Goal: Transaction & Acquisition: Obtain resource

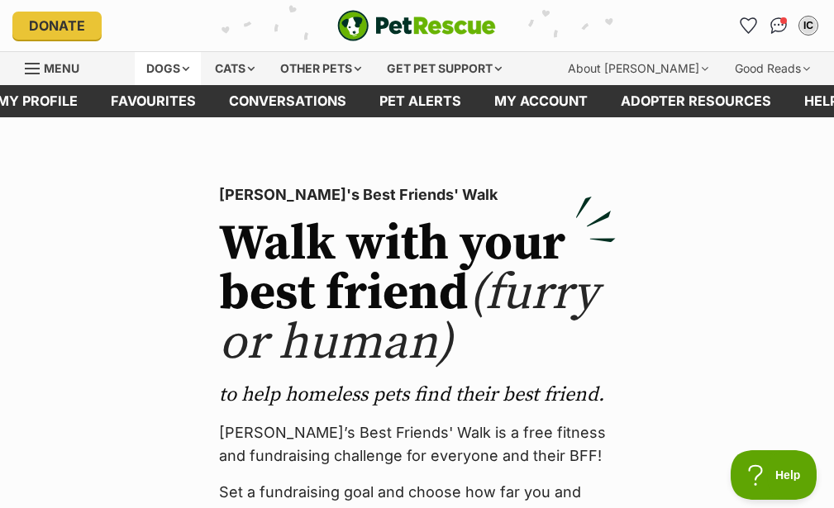
click at [170, 69] on div "Dogs" at bounding box center [168, 68] width 66 height 33
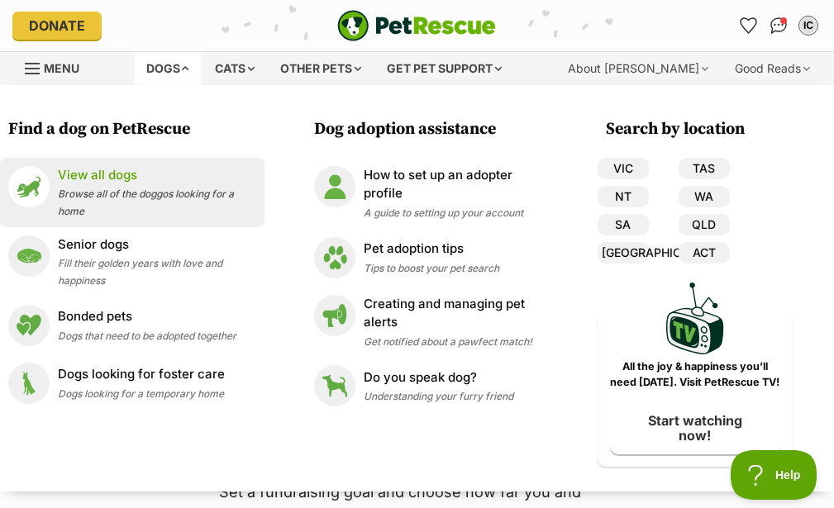
click at [98, 176] on p "View all dogs" at bounding box center [157, 175] width 198 height 19
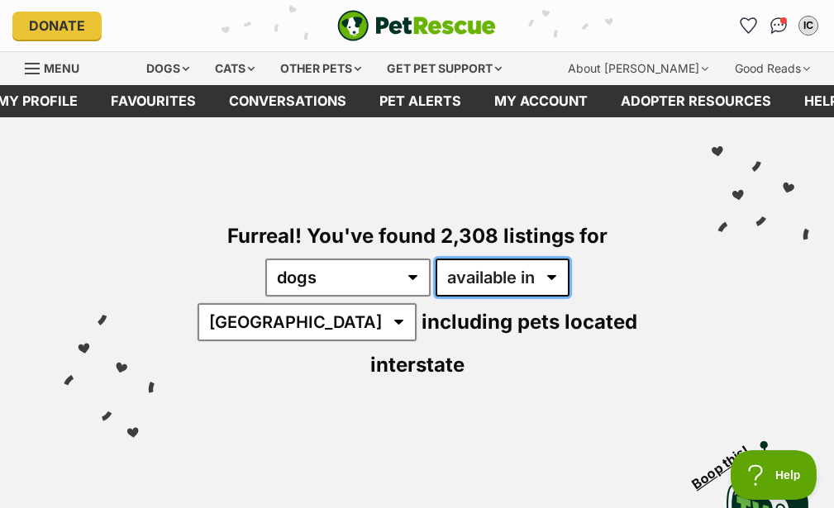
select select "disabled"
click at [436, 259] on select "available in located in" at bounding box center [503, 278] width 134 height 38
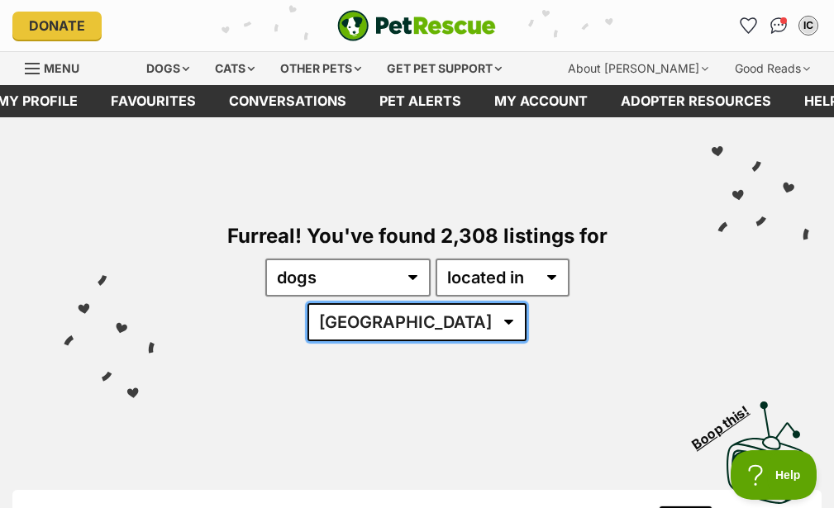
select select "[GEOGRAPHIC_DATA]"
click at [514, 303] on select "[GEOGRAPHIC_DATA] [GEOGRAPHIC_DATA] [GEOGRAPHIC_DATA] [GEOGRAPHIC_DATA] SA [GEO…" at bounding box center [417, 322] width 219 height 38
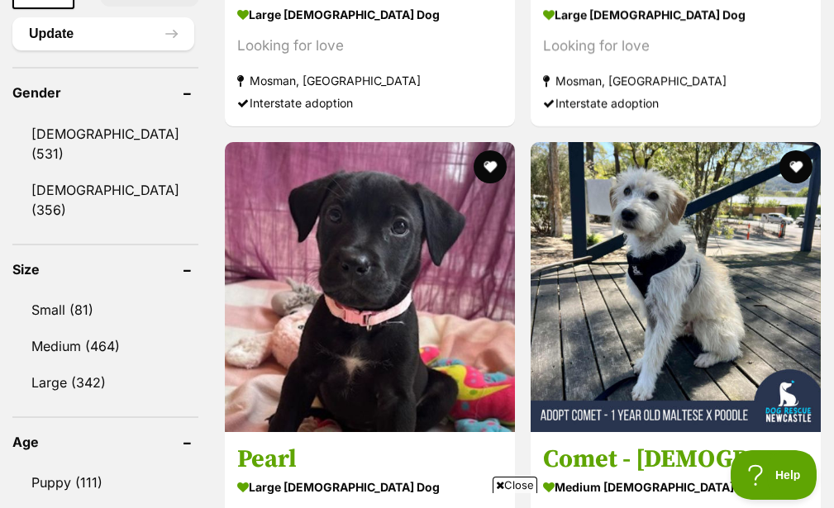
scroll to position [1389, 0]
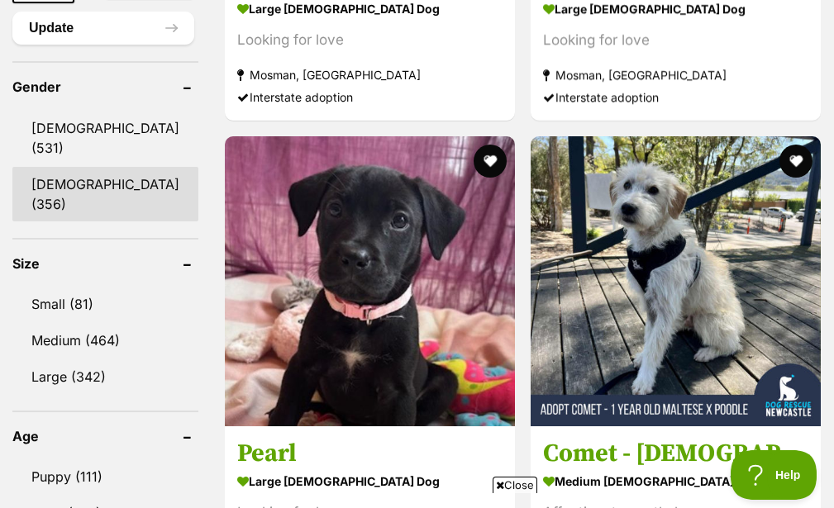
click at [58, 167] on link "[DEMOGRAPHIC_DATA] (356)" at bounding box center [105, 194] width 186 height 55
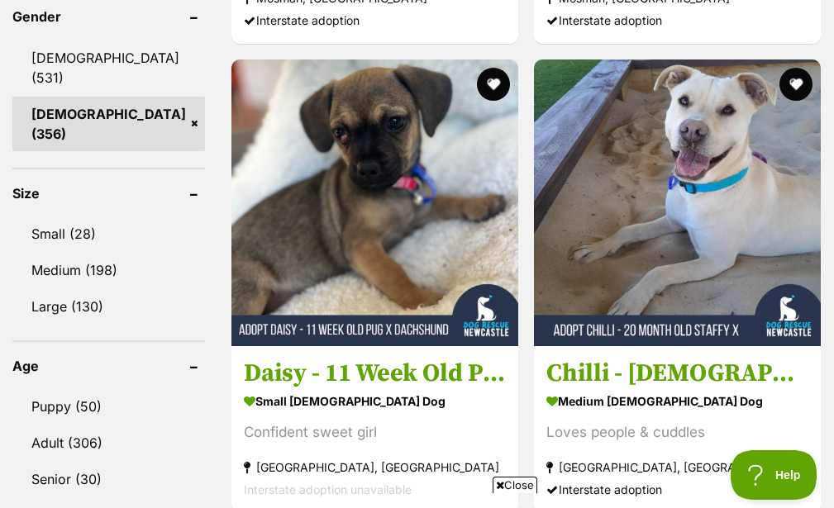
scroll to position [1488, 0]
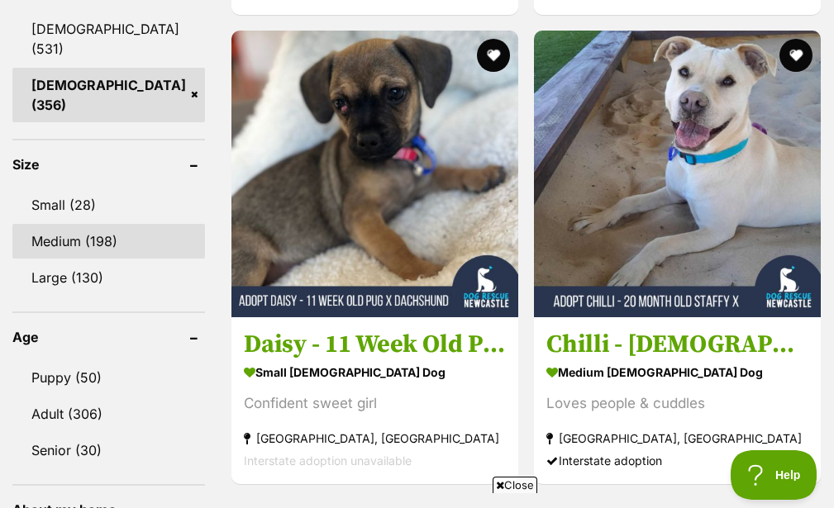
click at [77, 224] on link "Medium (198)" at bounding box center [108, 241] width 193 height 35
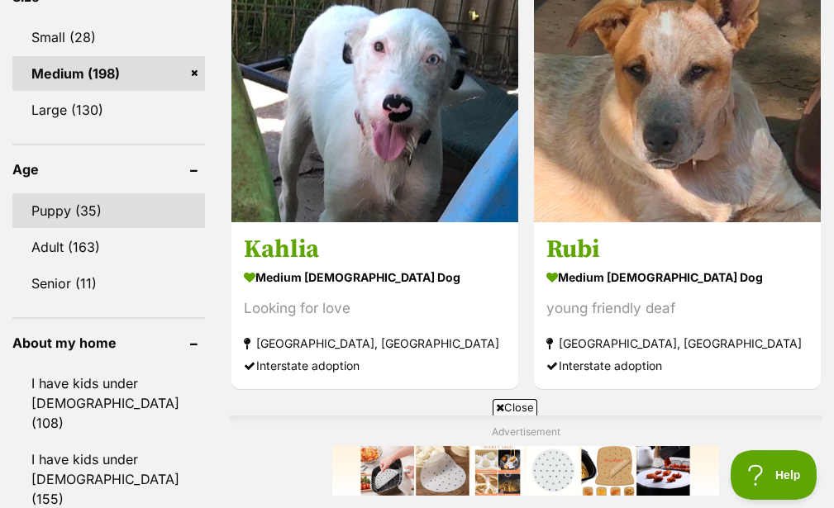
click at [50, 197] on link "Puppy (35)" at bounding box center [108, 210] width 193 height 35
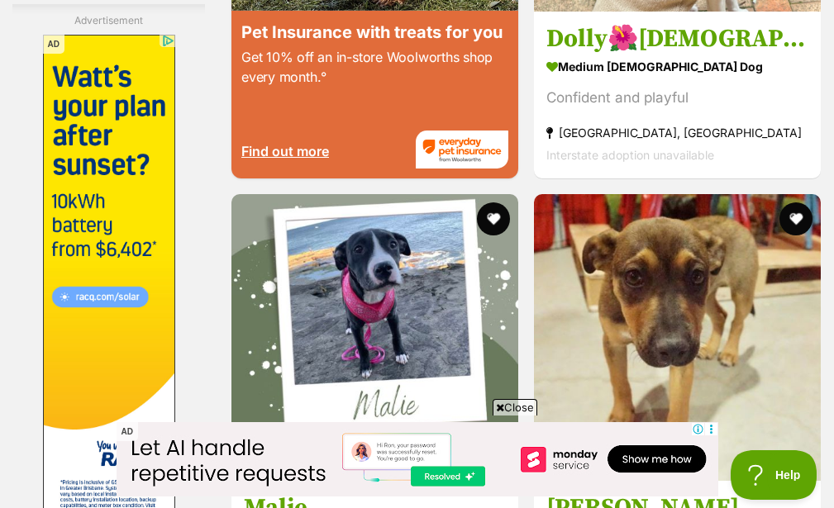
scroll to position [3473, 0]
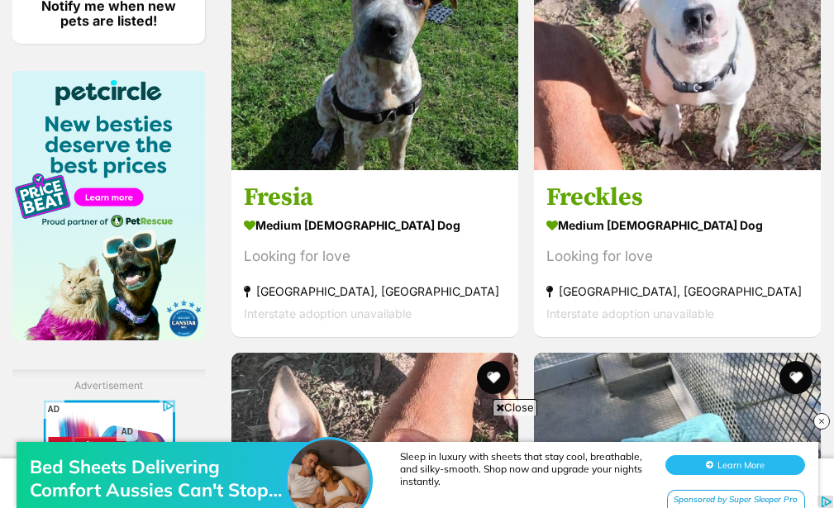
scroll to position [2282, 0]
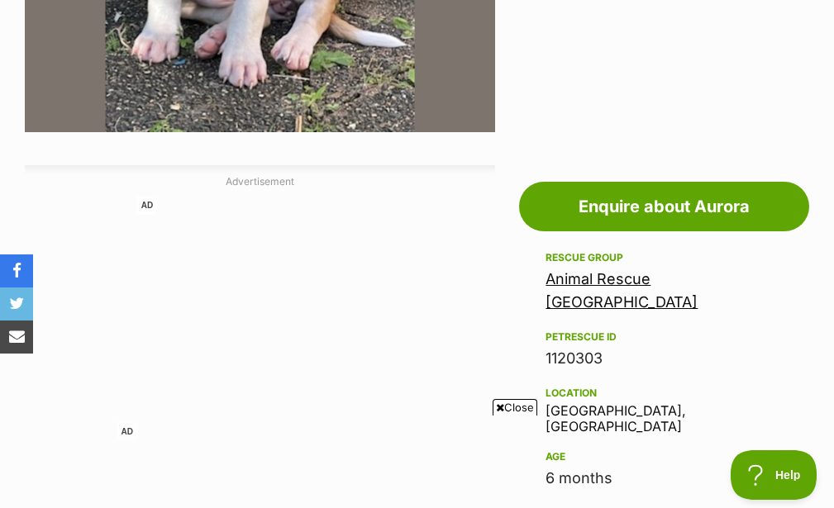
scroll to position [695, 0]
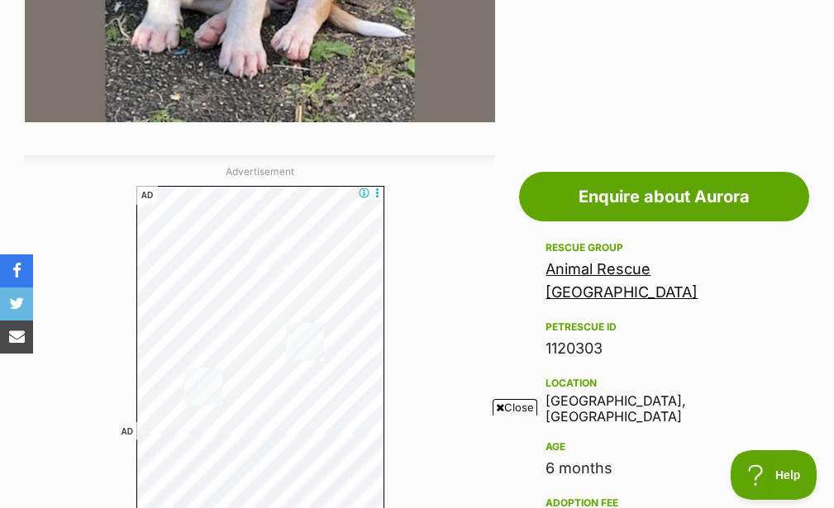
click at [623, 266] on link "Animal Rescue Coffs Harbour" at bounding box center [622, 280] width 152 height 41
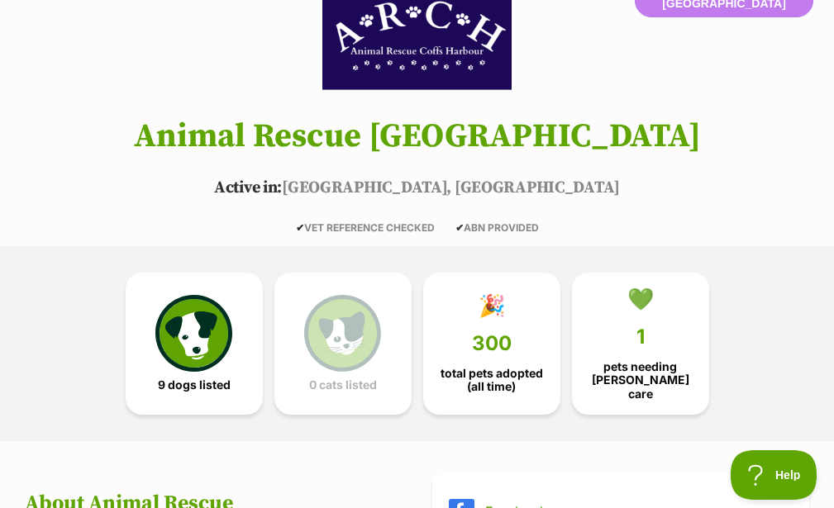
scroll to position [198, 0]
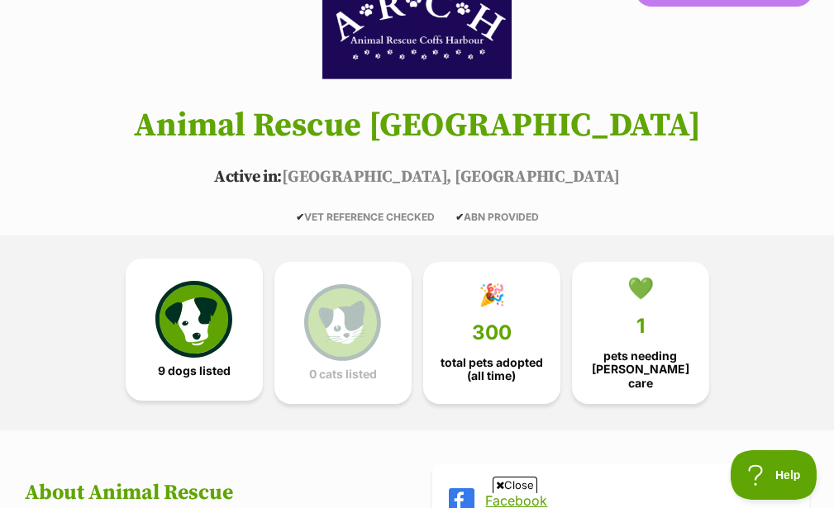
click at [182, 337] on img at bounding box center [193, 319] width 76 height 76
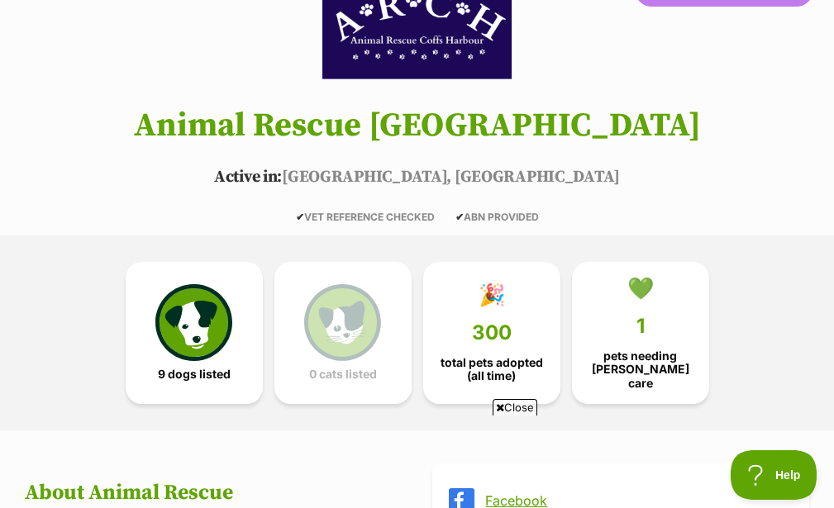
scroll to position [0, 0]
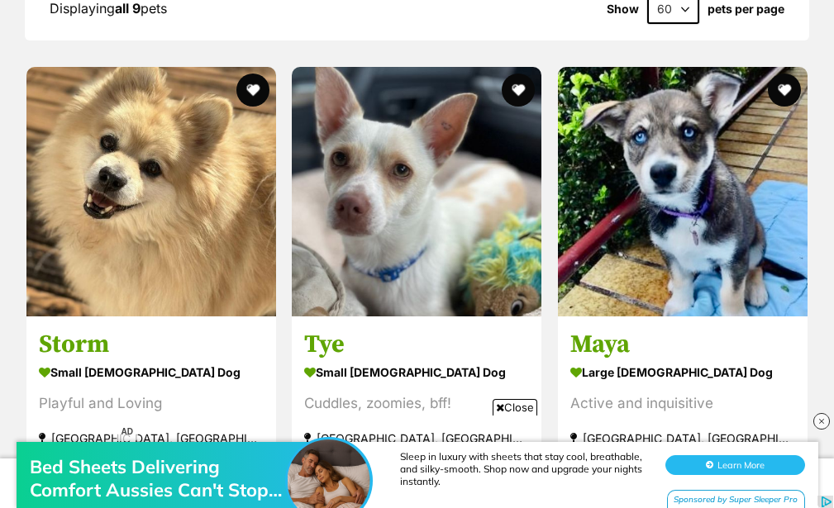
scroll to position [1413, 0]
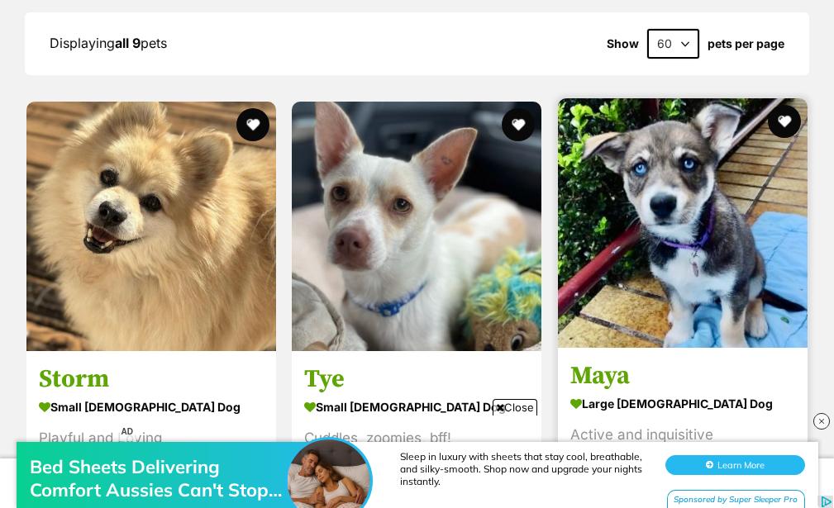
click at [643, 200] on img at bounding box center [683, 223] width 250 height 250
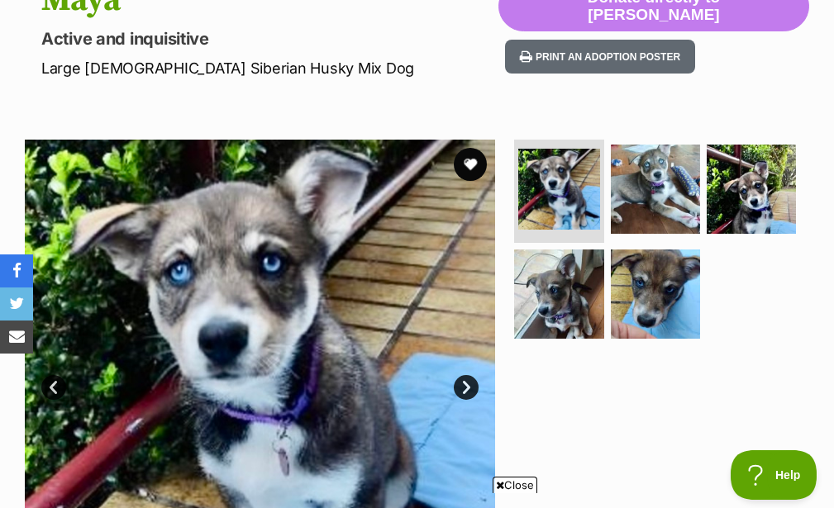
scroll to position [198, 0]
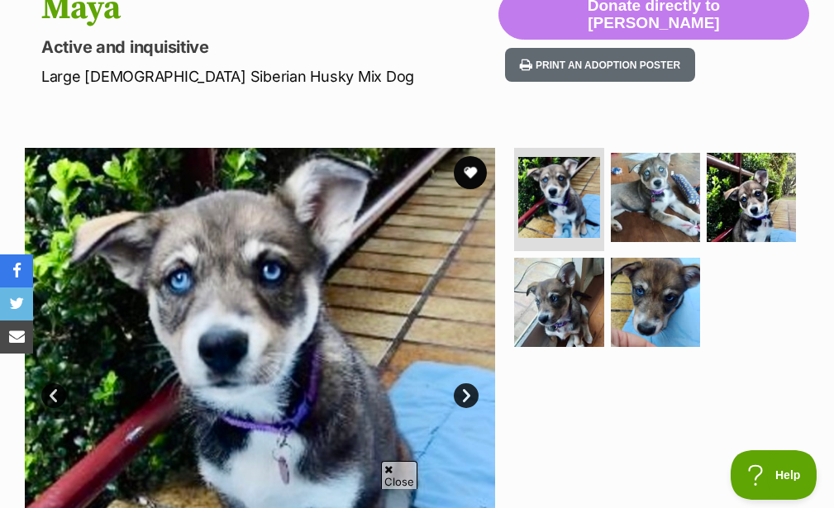
click at [464, 389] on link "Next" at bounding box center [466, 396] width 25 height 25
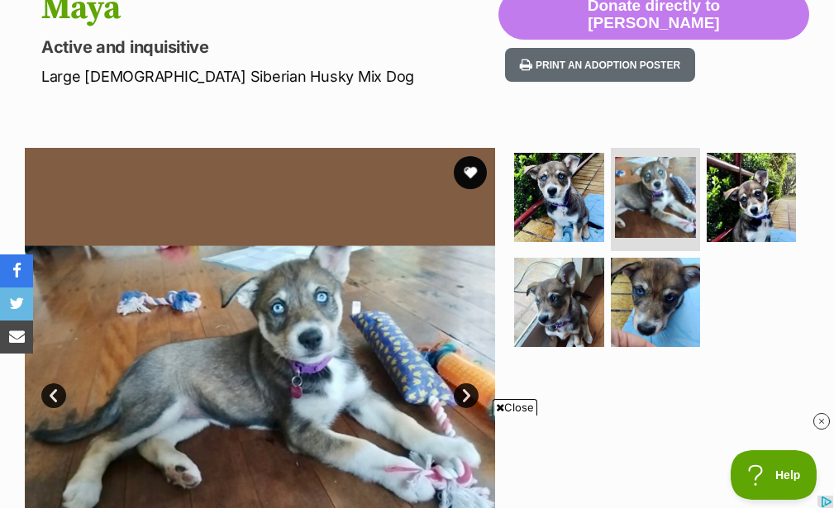
scroll to position [0, 0]
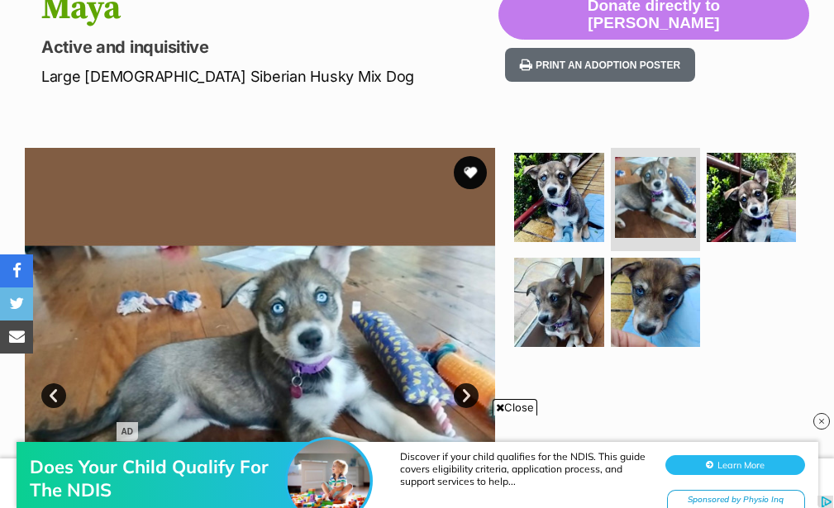
click at [464, 389] on link "Next" at bounding box center [466, 396] width 25 height 25
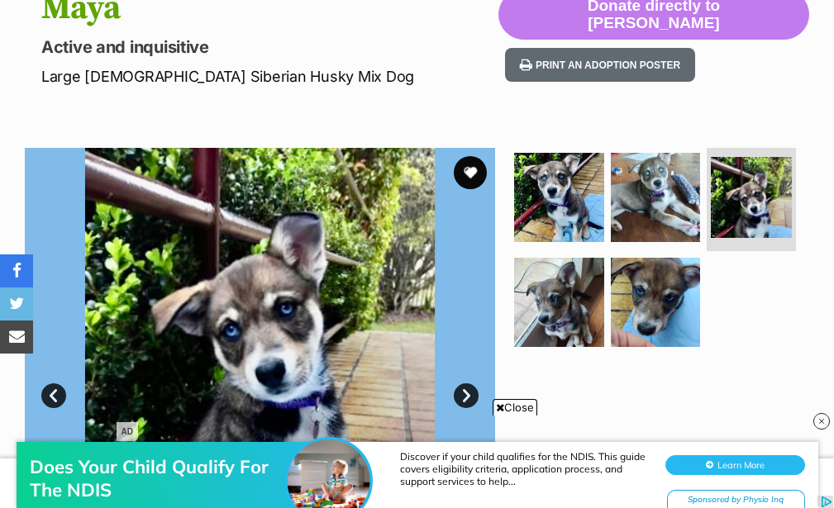
click at [464, 389] on link "Next" at bounding box center [466, 396] width 25 height 25
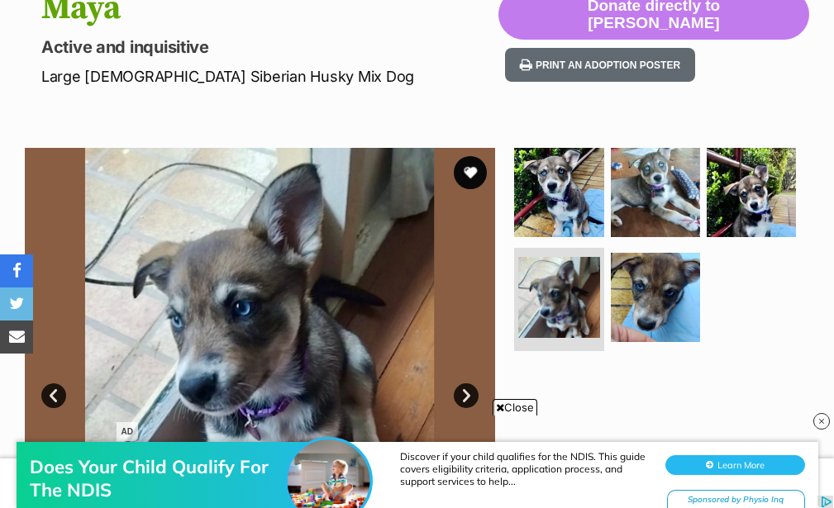
click at [464, 389] on link "Next" at bounding box center [466, 396] width 25 height 25
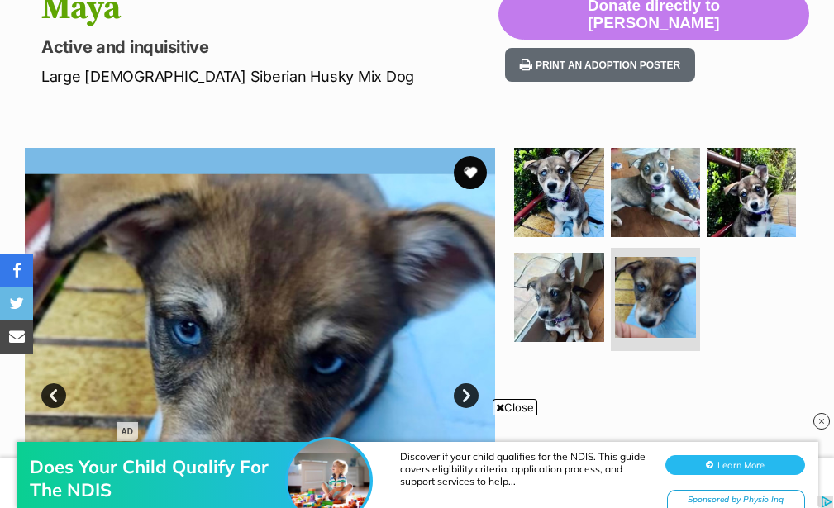
click at [464, 389] on link "Next" at bounding box center [466, 396] width 25 height 25
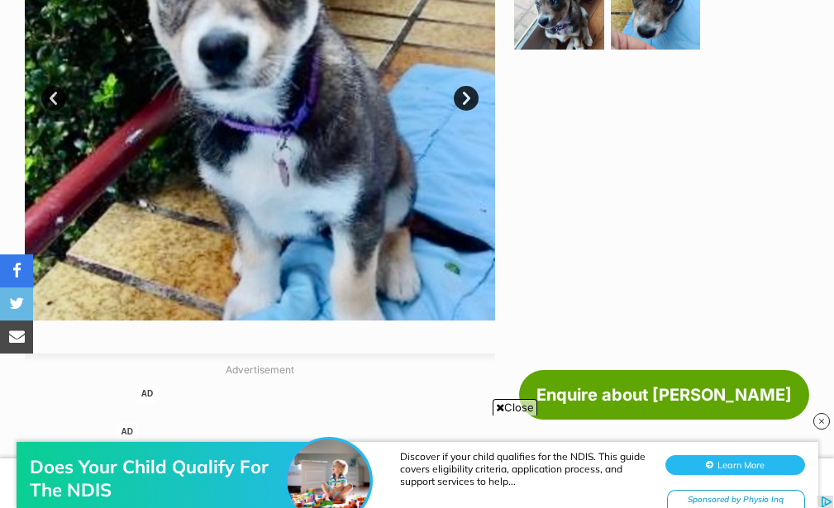
scroll to position [595, 0]
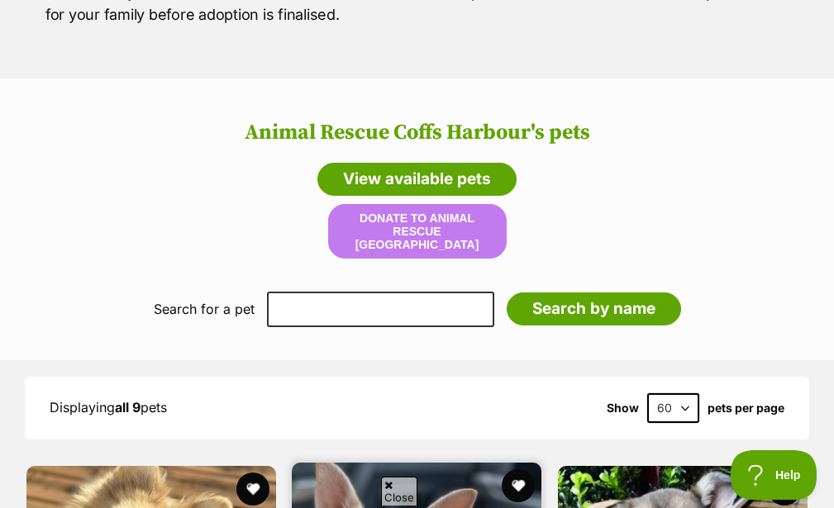
scroll to position [1115, 0]
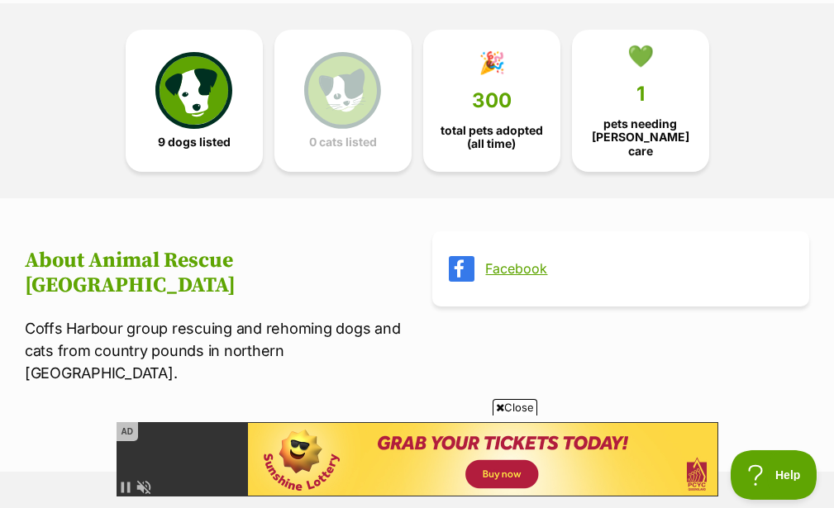
scroll to position [198, 0]
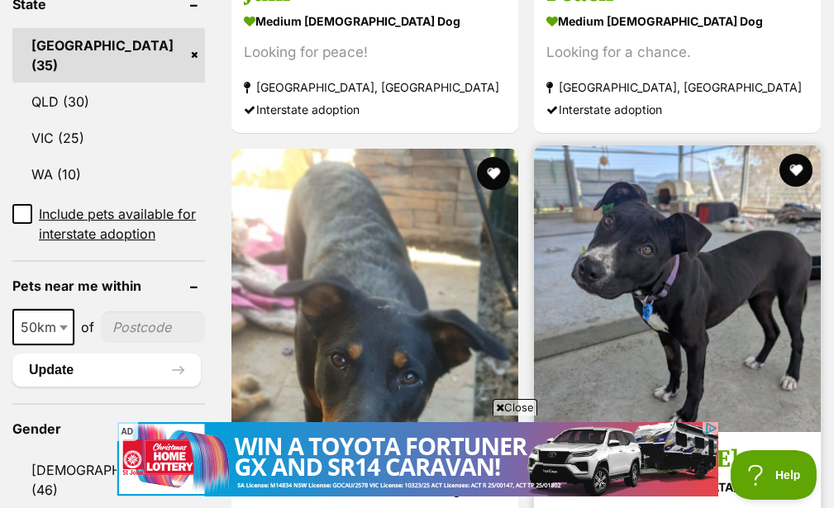
click at [534, 146] on img at bounding box center [677, 289] width 287 height 287
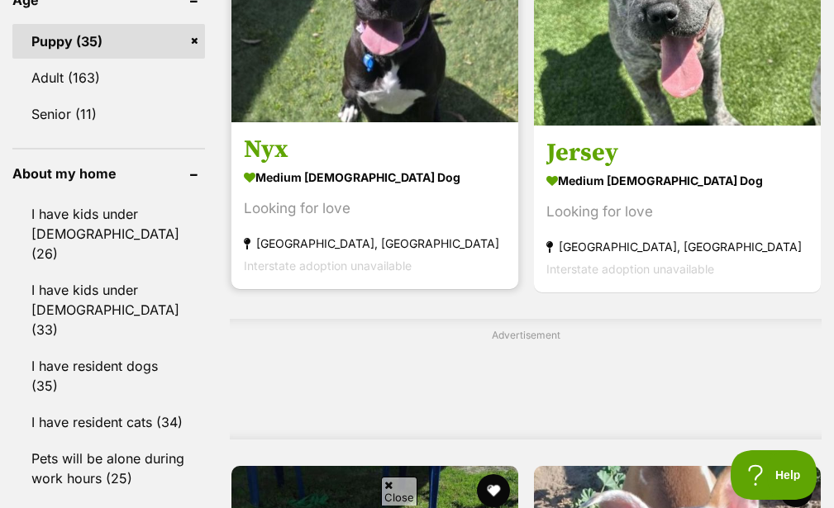
scroll to position [1744, 0]
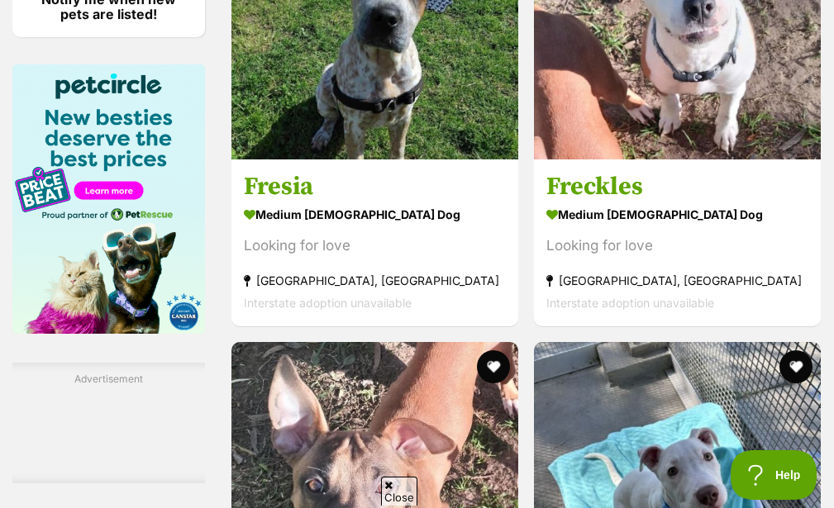
scroll to position [2339, 0]
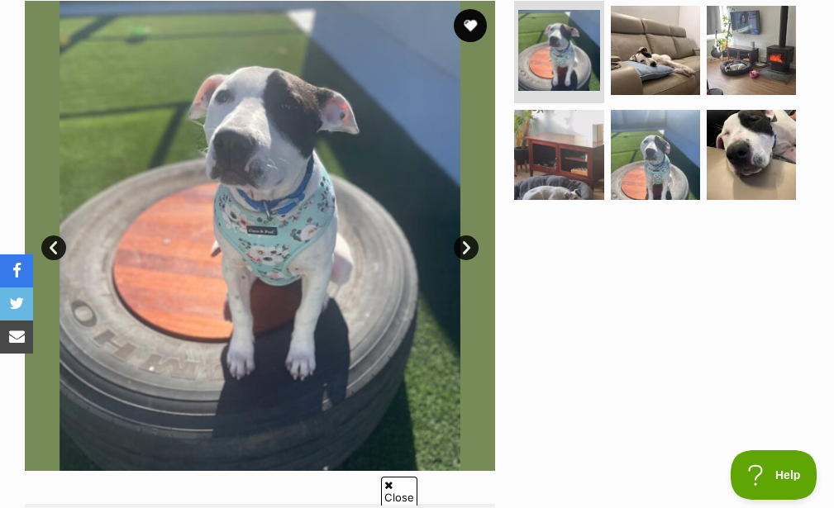
scroll to position [298, 0]
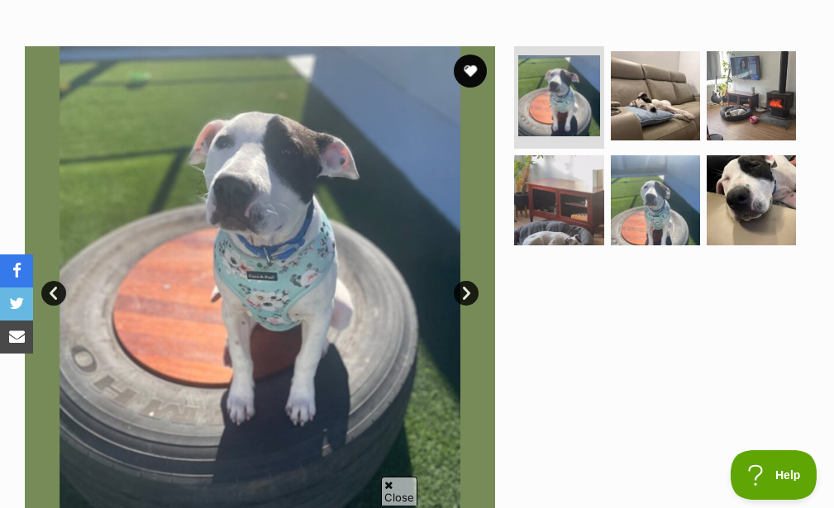
click at [465, 290] on link "Next" at bounding box center [466, 293] width 25 height 25
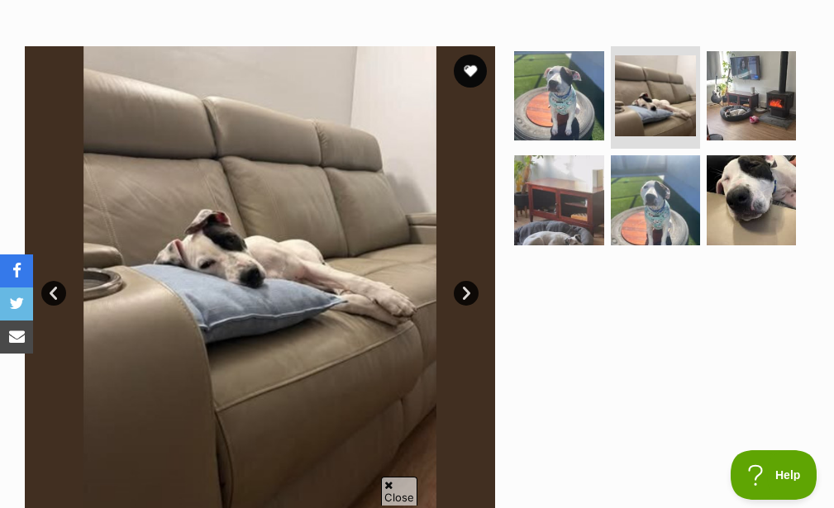
click at [465, 290] on link "Next" at bounding box center [466, 293] width 25 height 25
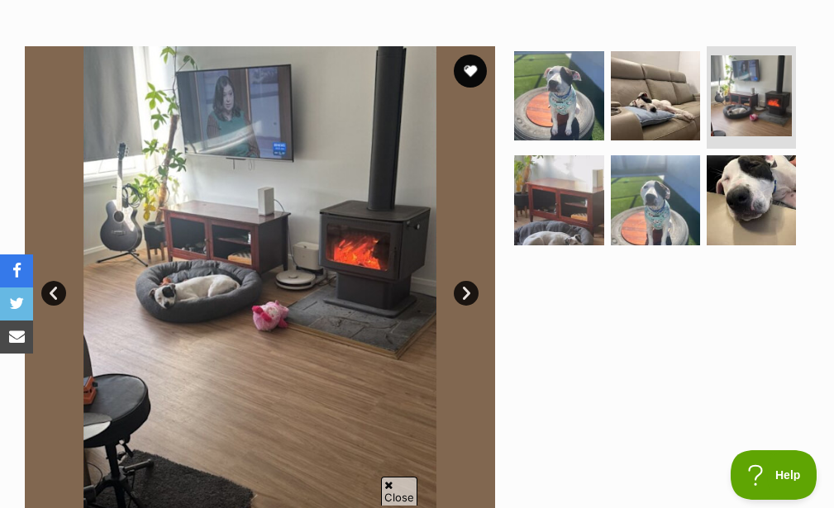
click at [465, 290] on link "Next" at bounding box center [466, 293] width 25 height 25
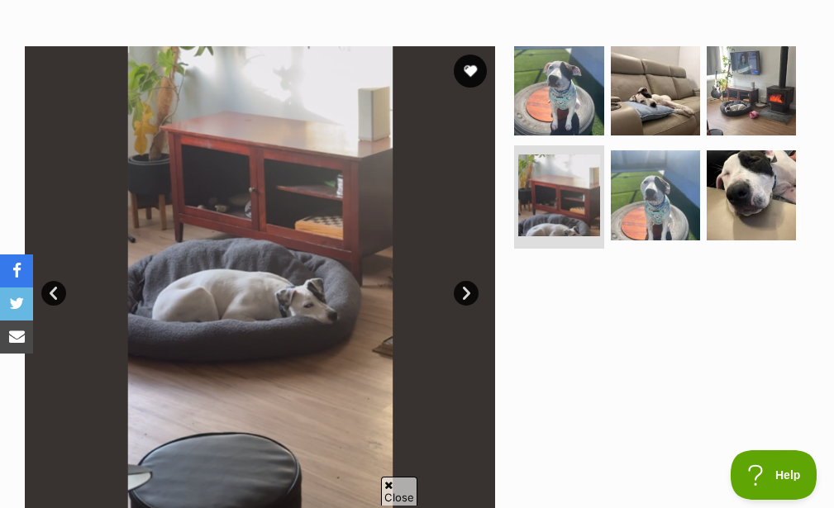
click at [465, 290] on link "Next" at bounding box center [466, 293] width 25 height 25
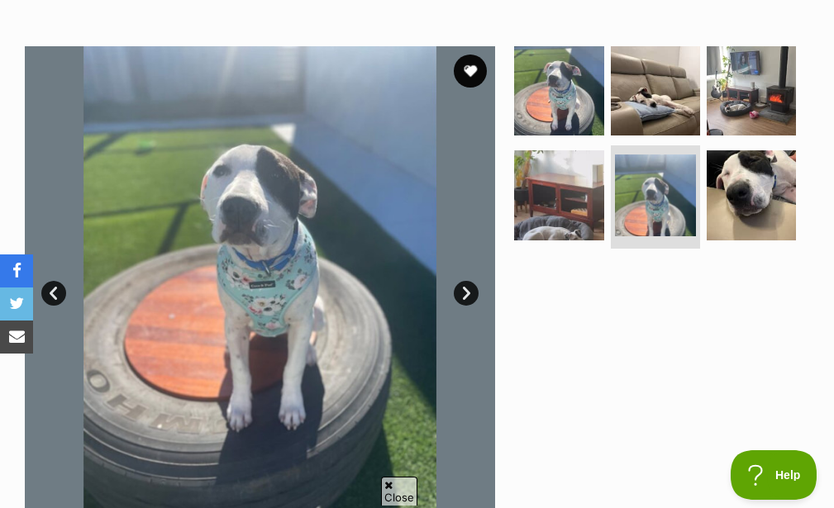
click at [465, 290] on link "Next" at bounding box center [466, 293] width 25 height 25
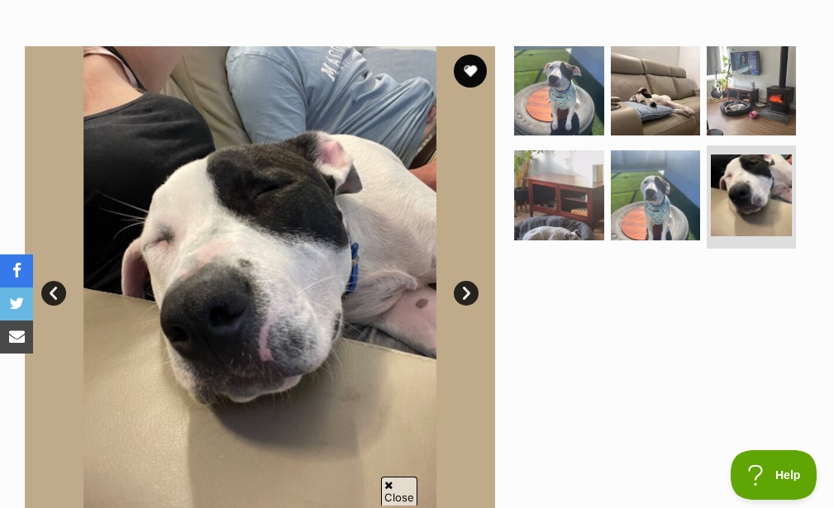
click at [465, 290] on link "Next" at bounding box center [466, 293] width 25 height 25
